Goal: Transaction & Acquisition: Purchase product/service

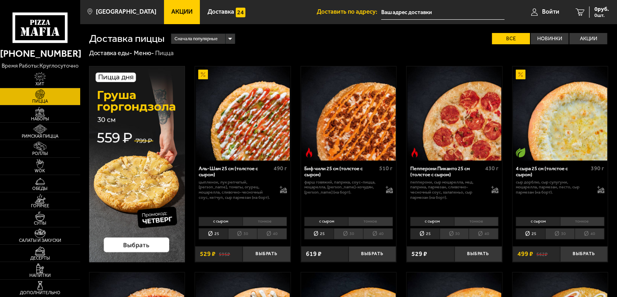
type input "[STREET_ADDRESS]"
click at [477, 221] on li "тонкое" at bounding box center [476, 221] width 44 height 9
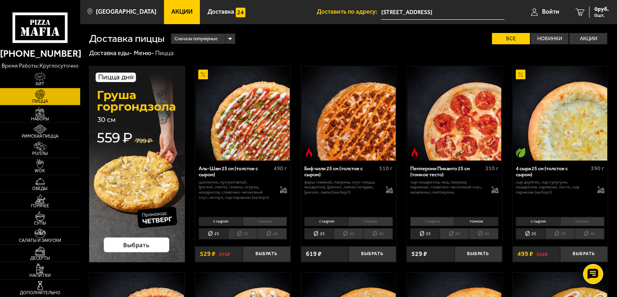
click at [451, 235] on li "30" at bounding box center [454, 233] width 29 height 11
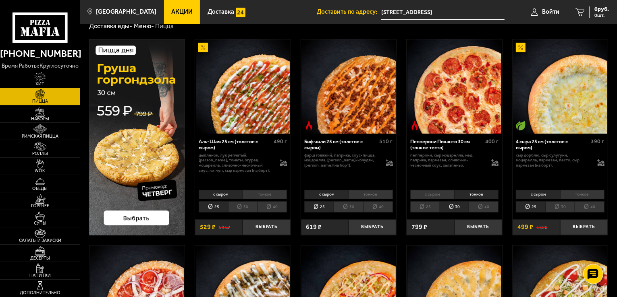
scroll to position [40, 0]
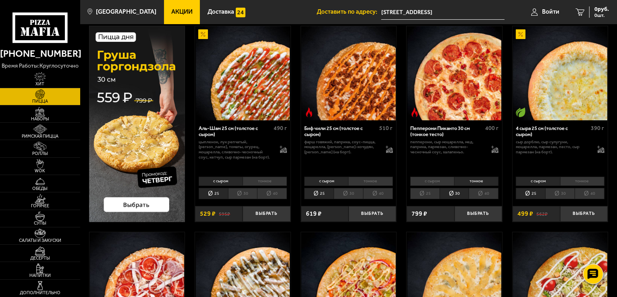
click at [264, 183] on li "тонкое" at bounding box center [265, 181] width 44 height 9
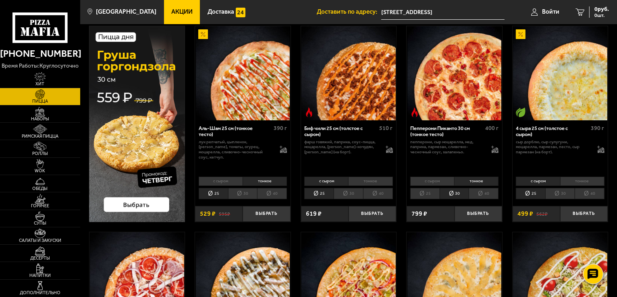
click at [264, 194] on li "40" at bounding box center [272, 193] width 30 height 11
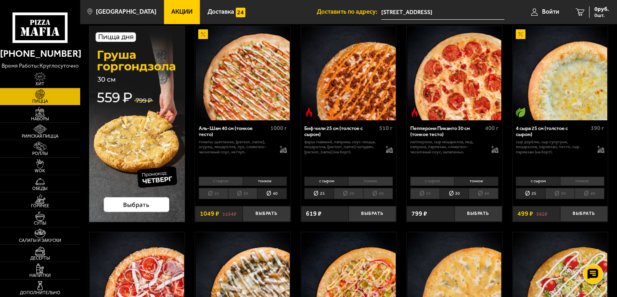
click at [482, 191] on li "40" at bounding box center [484, 193] width 30 height 11
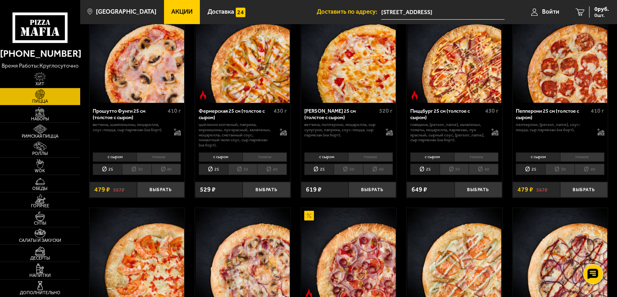
scroll to position [443, 0]
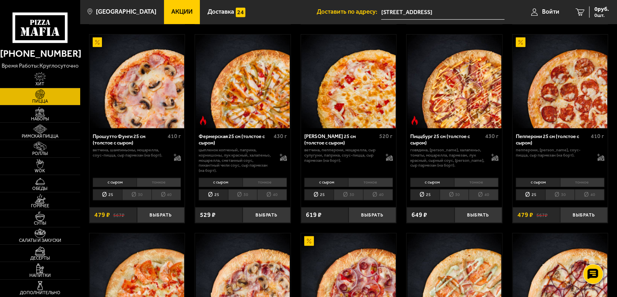
click at [592, 185] on li "тонкое" at bounding box center [582, 182] width 44 height 9
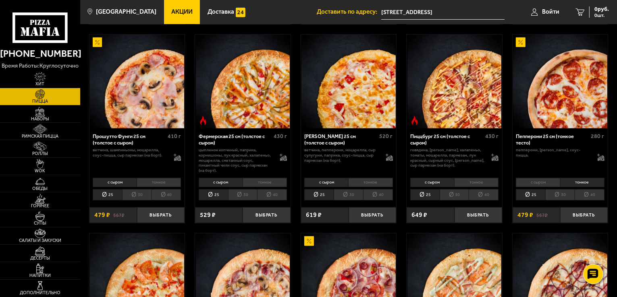
click at [592, 196] on li "40" at bounding box center [590, 194] width 30 height 11
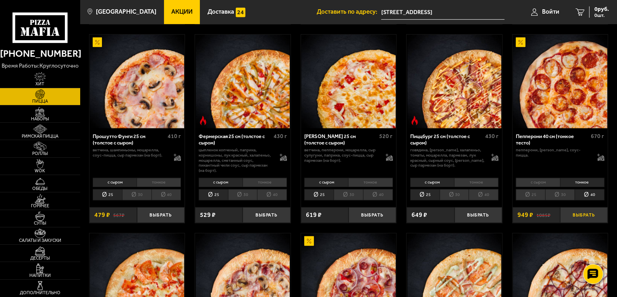
click at [585, 216] on button "Выбрать" at bounding box center [584, 216] width 48 height 16
click at [601, 216] on button "+" at bounding box center [600, 216] width 16 height 16
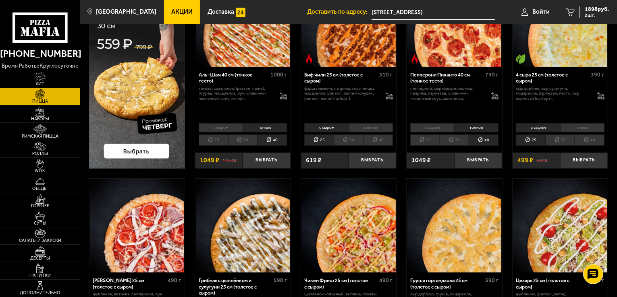
scroll to position [0, 0]
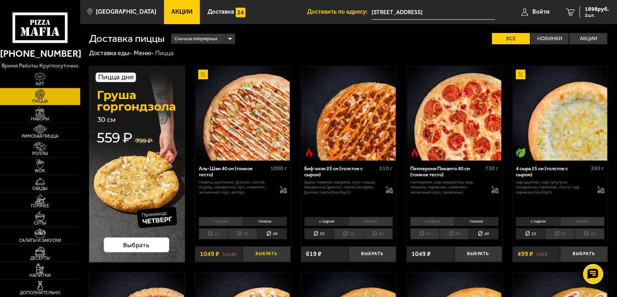
click at [266, 255] on button "Выбрать" at bounding box center [267, 255] width 48 height 16
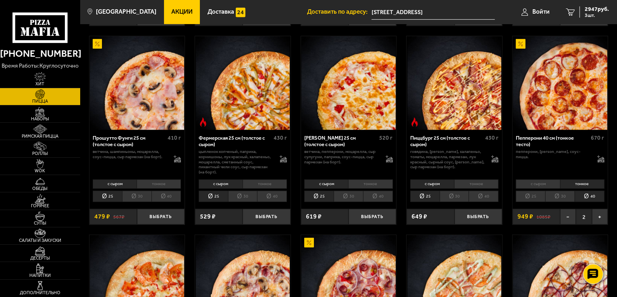
scroll to position [443, 0]
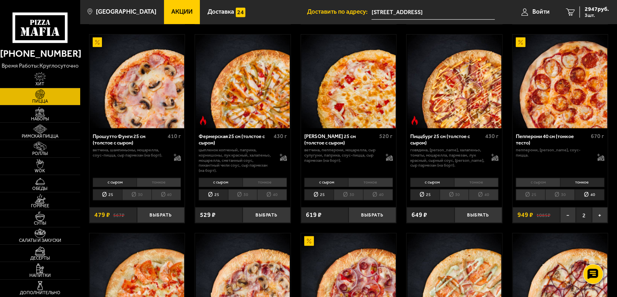
click at [521, 43] on img at bounding box center [521, 42] width 10 height 10
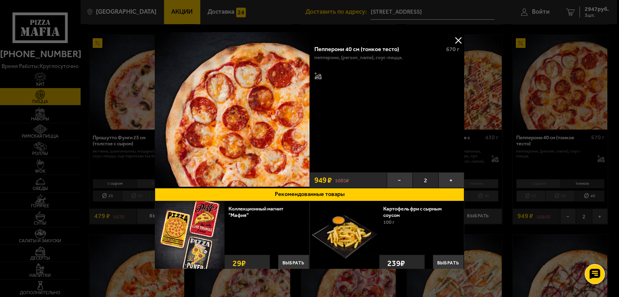
click at [456, 38] on button at bounding box center [458, 40] width 12 height 12
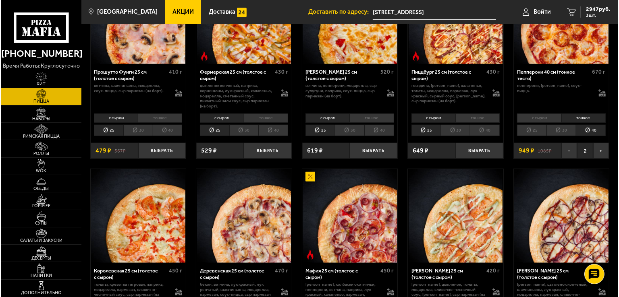
scroll to position [403, 0]
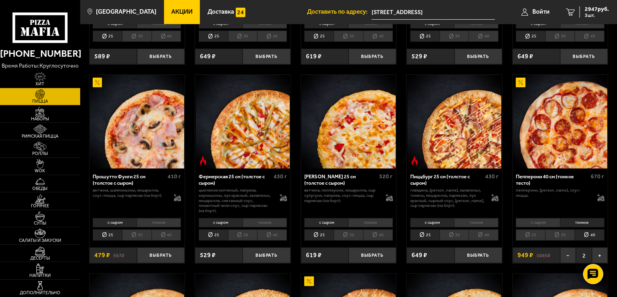
click at [519, 79] on img at bounding box center [521, 83] width 10 height 10
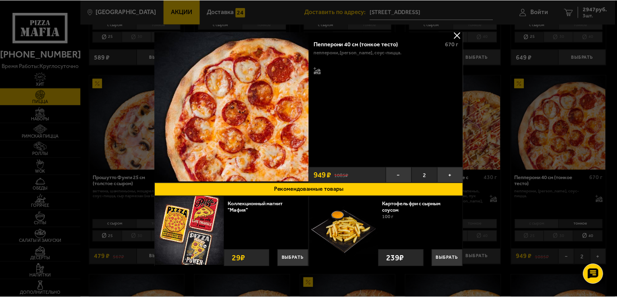
scroll to position [13, 0]
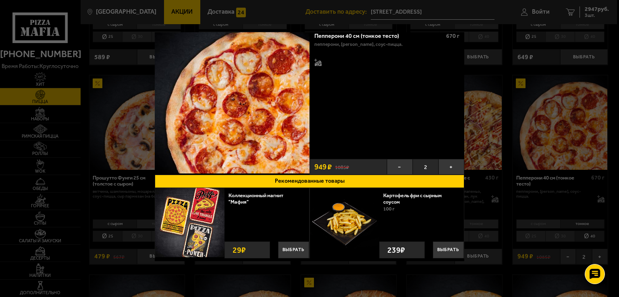
click at [554, 71] on div at bounding box center [309, 148] width 619 height 297
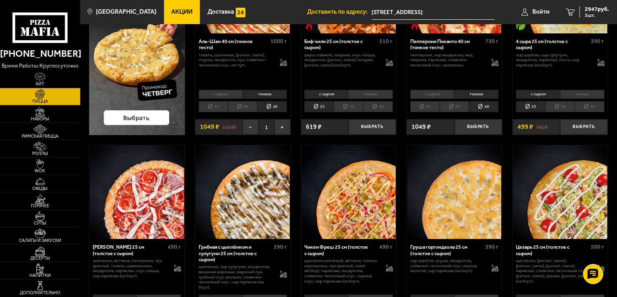
scroll to position [40, 0]
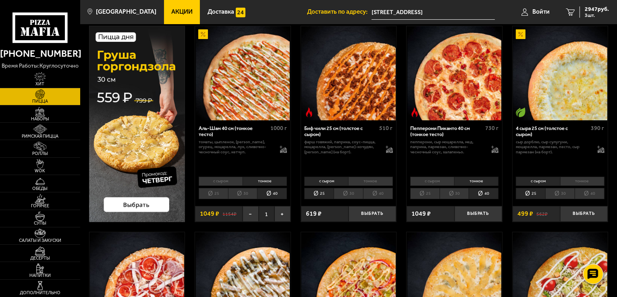
click at [583, 181] on li "тонкое" at bounding box center [582, 181] width 44 height 9
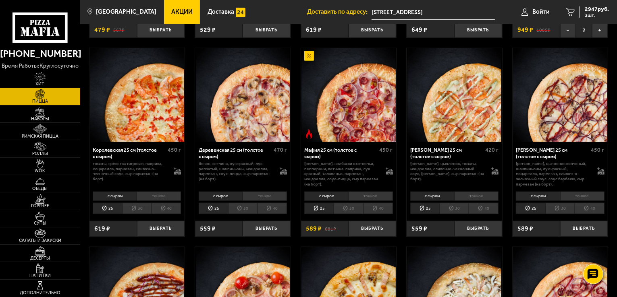
scroll to position [645, 0]
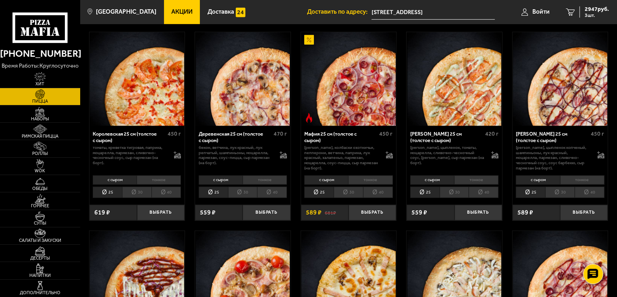
click at [265, 181] on li "тонкое" at bounding box center [265, 180] width 44 height 9
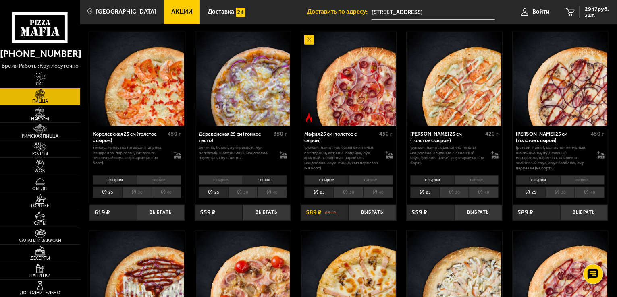
click at [272, 196] on li "40" at bounding box center [272, 192] width 30 height 11
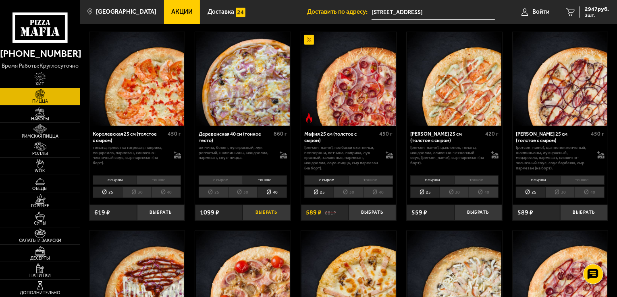
click at [266, 213] on button "Выбрать" at bounding box center [267, 213] width 48 height 16
click at [589, 8] on span "4046 руб." at bounding box center [597, 9] width 24 height 6
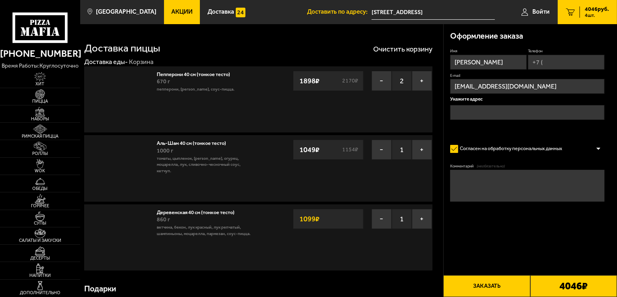
type input "[STREET_ADDRESS]"
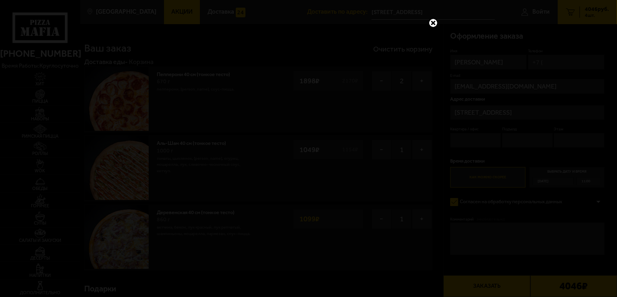
drag, startPoint x: 436, startPoint y: 23, endPoint x: 436, endPoint y: 28, distance: 4.9
click at [436, 23] on link at bounding box center [433, 23] width 10 height 10
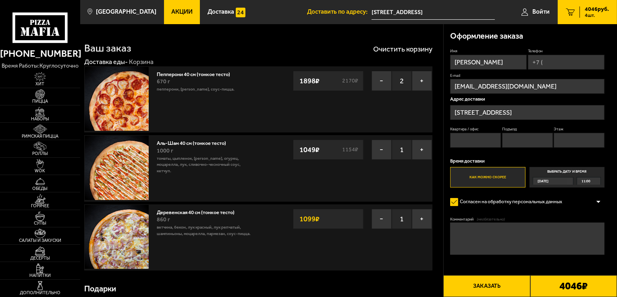
drag, startPoint x: 550, startPoint y: 70, endPoint x: 551, endPoint y: 63, distance: 6.6
click at [550, 68] on div "Имя [PERSON_NAME] Телефон E-mail [EMAIL_ADDRESS][DOMAIN_NAME] Адрес доставки [S…" at bounding box center [527, 117] width 154 height 139
click at [551, 63] on input "Телефон" at bounding box center [566, 62] width 77 height 15
type input "[PHONE_NUMBER]"
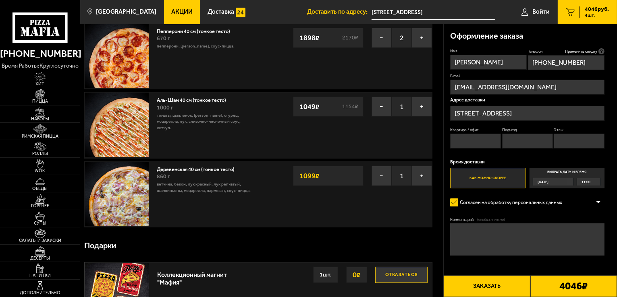
scroll to position [40, 0]
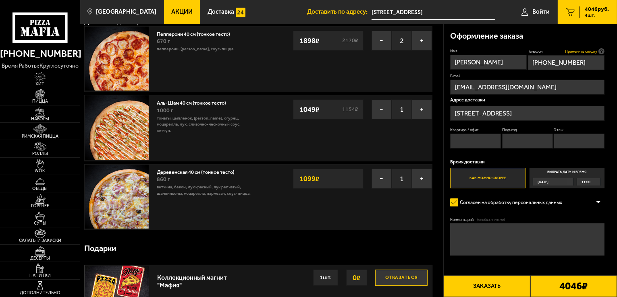
click at [592, 50] on span "Применить скидку" at bounding box center [581, 51] width 32 height 5
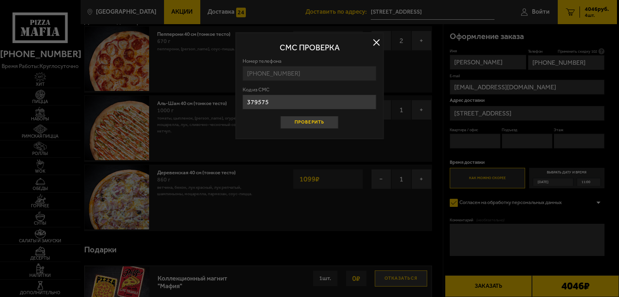
type input "379575"
click at [311, 124] on button "Проверить" at bounding box center [309, 122] width 58 height 13
type input "23"
type input "1"
type input "6"
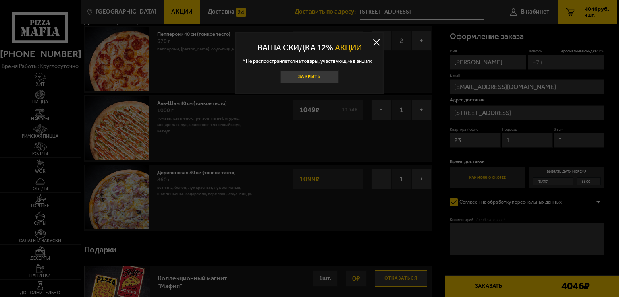
click at [298, 75] on button "Закрыть" at bounding box center [309, 77] width 58 height 13
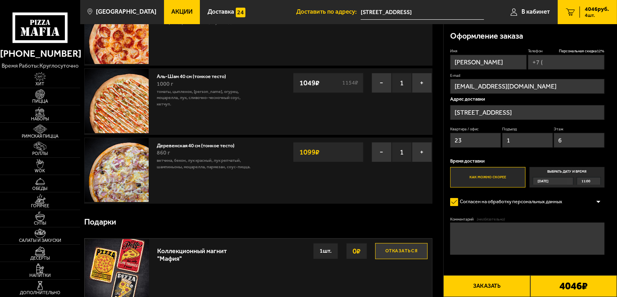
scroll to position [0, 0]
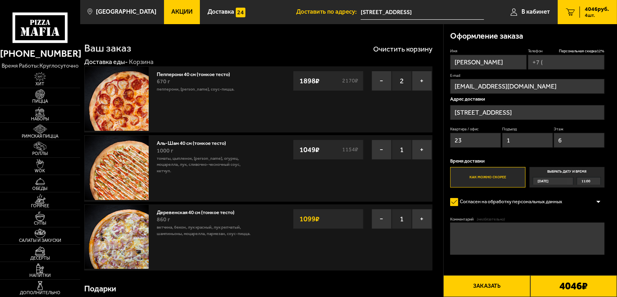
click at [545, 58] on input "Телефон Персональная скидка 12 %" at bounding box center [566, 62] width 77 height 15
type input "[PHONE_NUMBER]"
